Goal: Navigation & Orientation: Find specific page/section

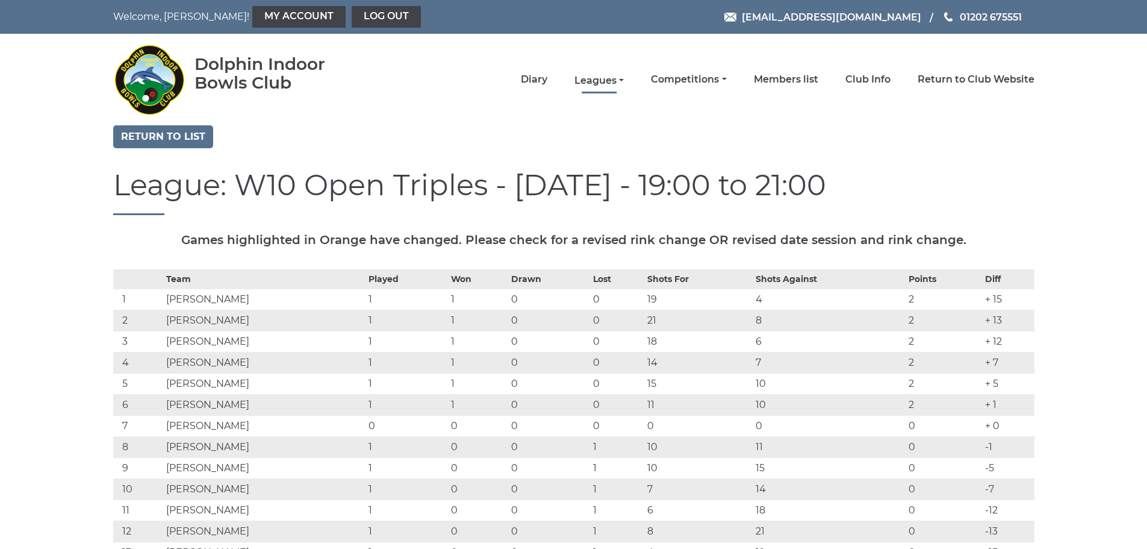
click at [598, 81] on link "Leagues" at bounding box center [599, 80] width 49 height 13
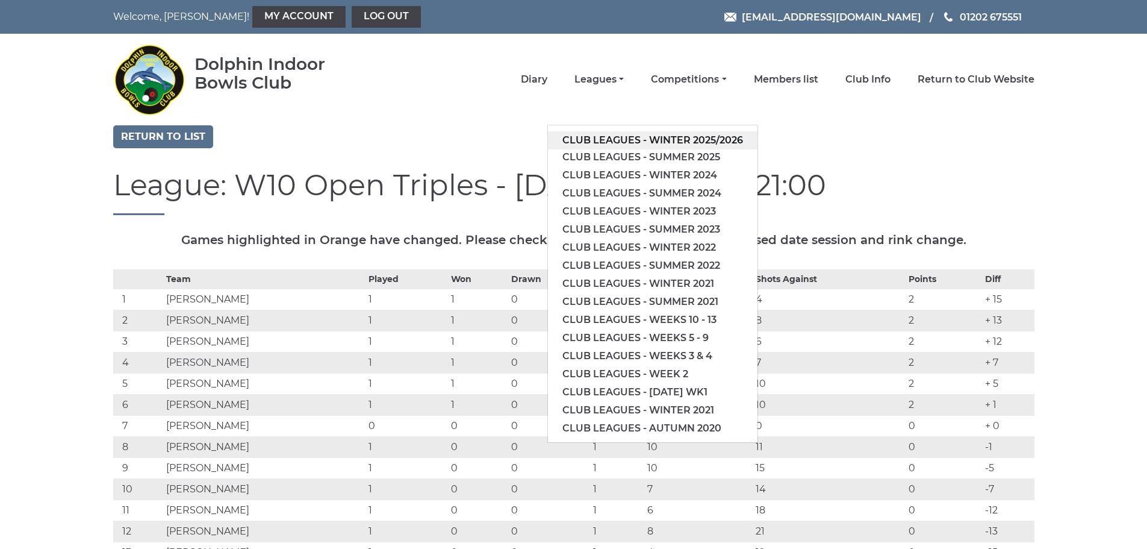
click at [638, 134] on link "Club leagues - Winter 2025/2026" at bounding box center [653, 140] width 210 height 18
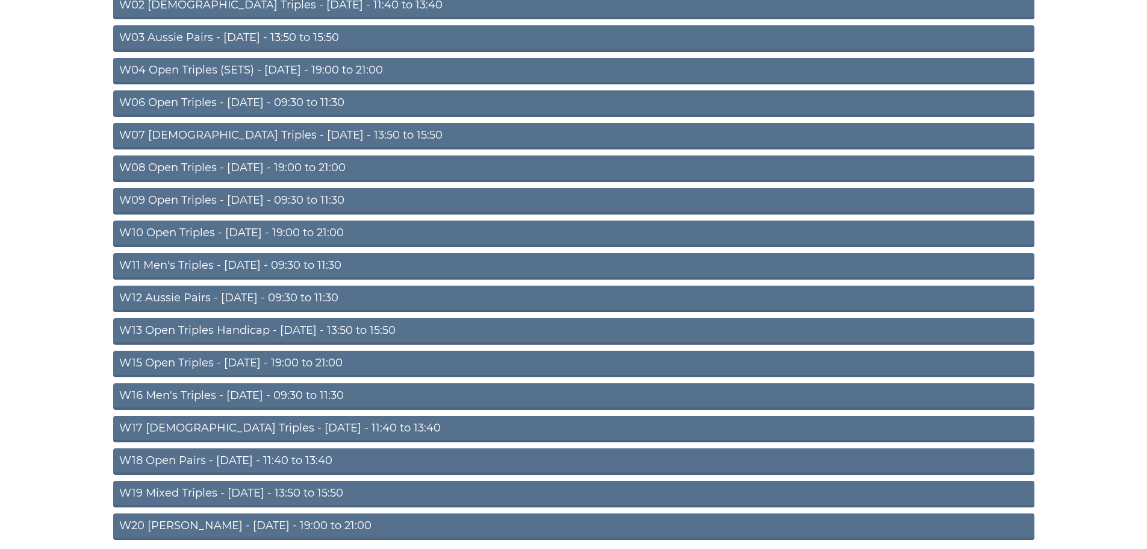
scroll to position [292, 0]
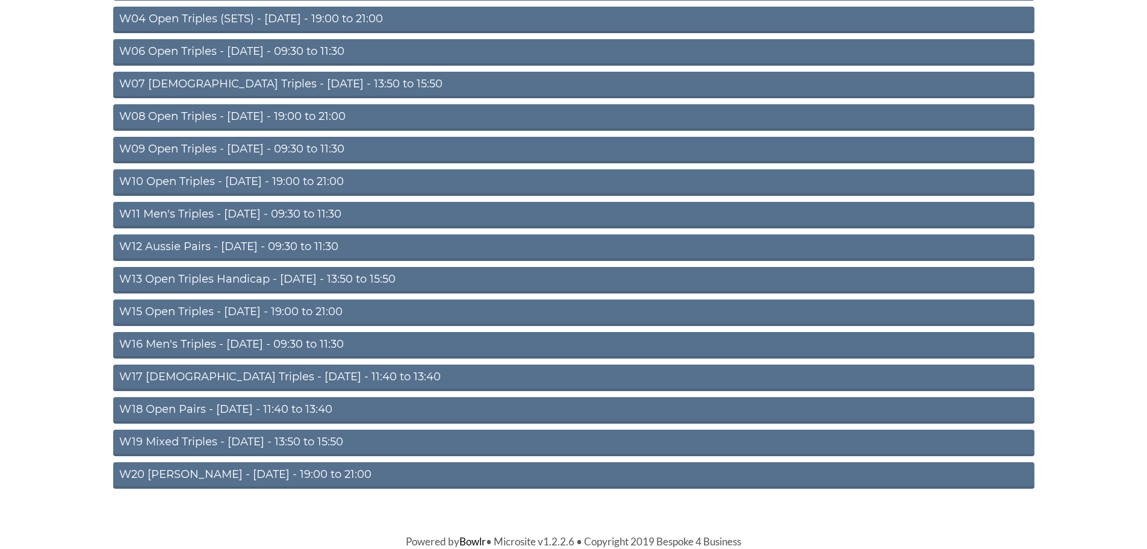
click at [270, 410] on link "W18 Open Pairs - Friday - 11:40 to 13:40" at bounding box center [574, 410] width 922 height 27
